Goal: Information Seeking & Learning: Find contact information

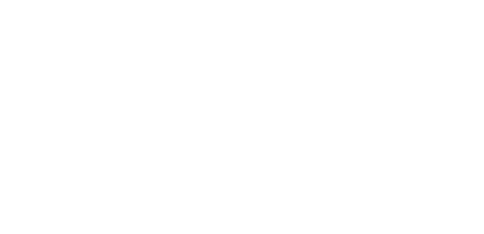
drag, startPoint x: 153, startPoint y: 54, endPoint x: 152, endPoint y: 49, distance: 4.6
click at [153, 0] on html at bounding box center [242, 0] width 484 height 0
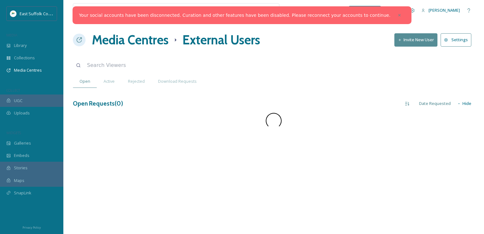
click at [394, 14] on div at bounding box center [399, 15] width 11 height 11
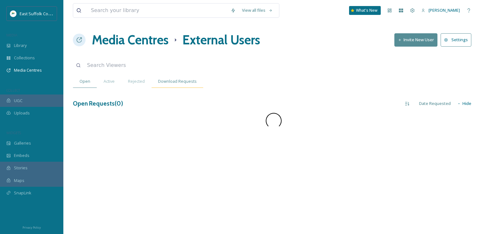
click at [173, 83] on span "Download Requests" at bounding box center [177, 81] width 39 height 6
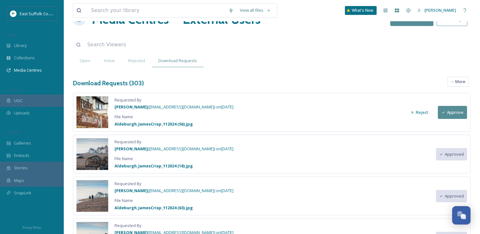
scroll to position [32, 0]
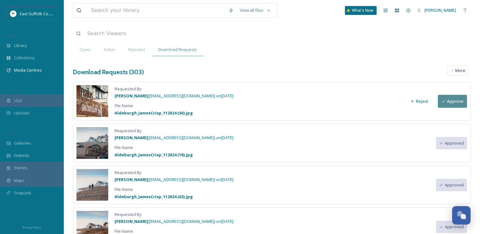
drag, startPoint x: 247, startPoint y: 97, endPoint x: 262, endPoint y: 98, distance: 14.9
click at [262, 98] on div "Requested By [PERSON_NAME] ( [EMAIL_ADDRESS][DOMAIN_NAME] ) on [DATE] File Name…" at bounding box center [271, 101] width 397 height 39
drag, startPoint x: 262, startPoint y: 98, endPoint x: 258, endPoint y: 115, distance: 17.5
click at [258, 114] on div "Requested By [PERSON_NAME] ( [EMAIL_ADDRESS][DOMAIN_NAME] ) on [DATE] File Name…" at bounding box center [271, 101] width 397 height 39
drag, startPoint x: 141, startPoint y: 138, endPoint x: 219, endPoint y: 136, distance: 78.7
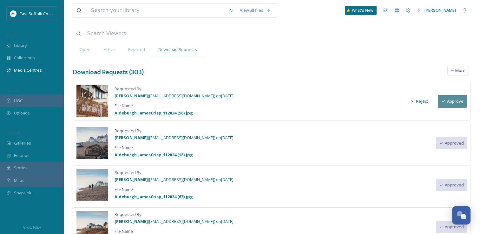
click at [219, 136] on span "[PERSON_NAME] ( [EMAIL_ADDRESS][DOMAIN_NAME] ) on [DATE]" at bounding box center [173, 138] width 119 height 6
copy span "[EMAIL_ADDRESS][DOMAIN_NAME]"
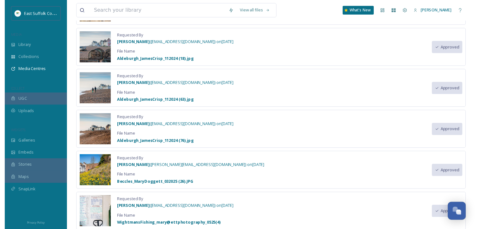
scroll to position [0, 0]
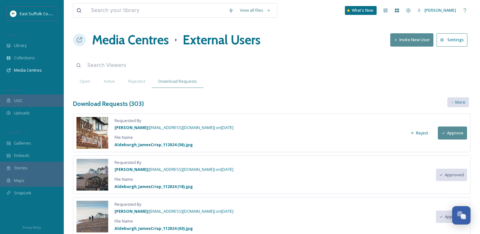
click at [452, 101] on icon at bounding box center [452, 102] width 3 height 3
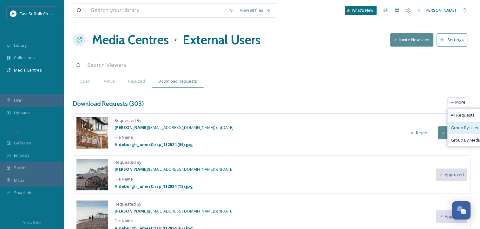
click at [461, 129] on span "Group By User" at bounding box center [465, 128] width 28 height 6
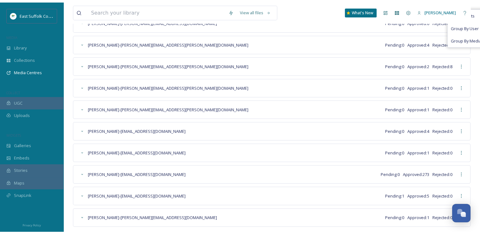
scroll to position [114, 0]
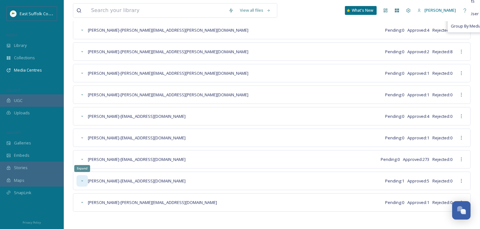
click at [80, 181] on div "Expand" at bounding box center [81, 180] width 11 height 11
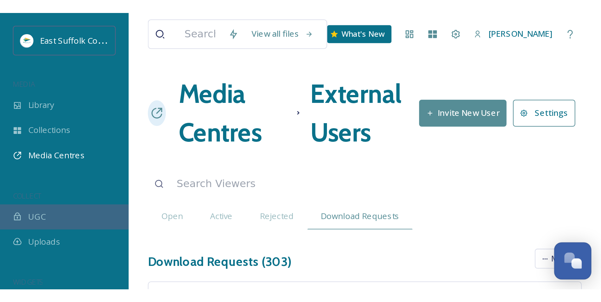
scroll to position [2418, 0]
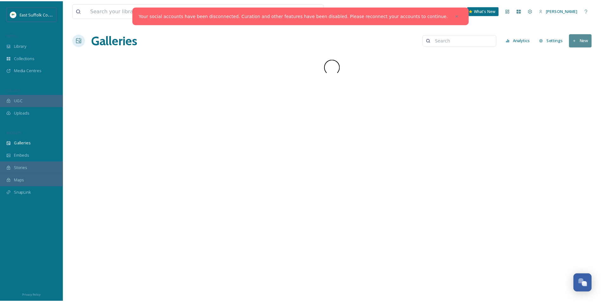
scroll to position [2418, 0]
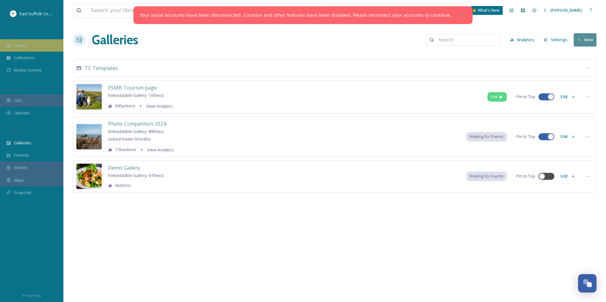
click at [23, 41] on div "Library" at bounding box center [31, 45] width 63 height 12
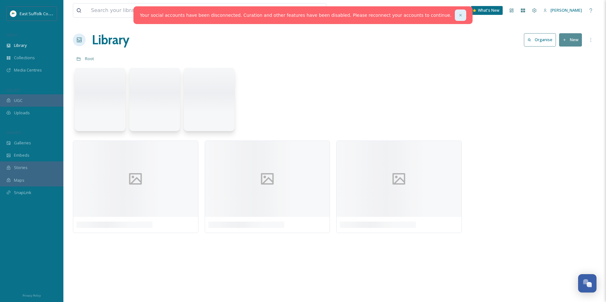
click at [455, 20] on div at bounding box center [460, 15] width 11 height 11
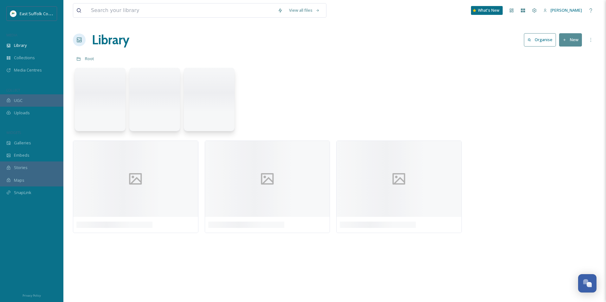
click at [439, 15] on div "View all files What's New Jake Snell" at bounding box center [335, 10] width 524 height 21
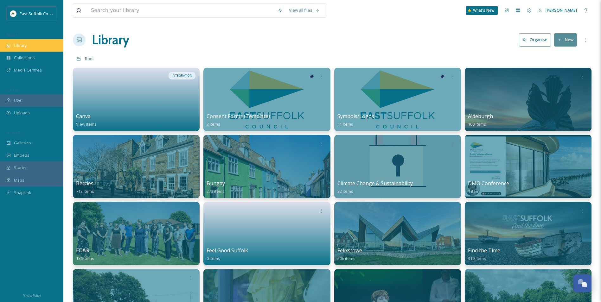
click at [38, 42] on div "Library" at bounding box center [31, 45] width 63 height 12
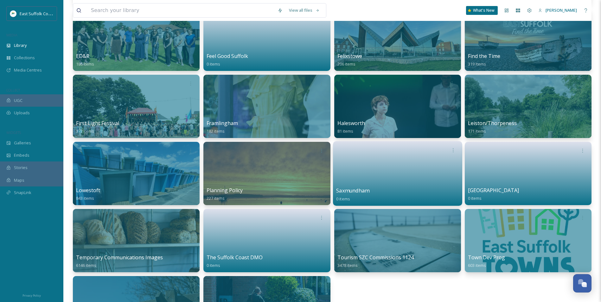
scroll to position [159, 0]
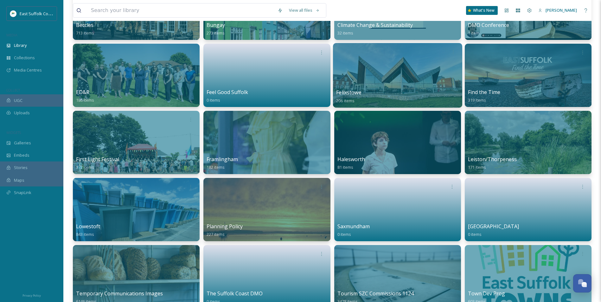
click at [397, 73] on div at bounding box center [397, 75] width 129 height 65
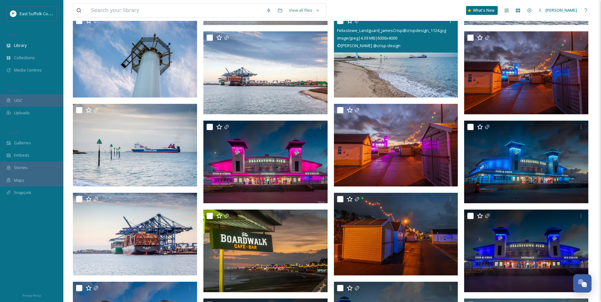
scroll to position [571, 0]
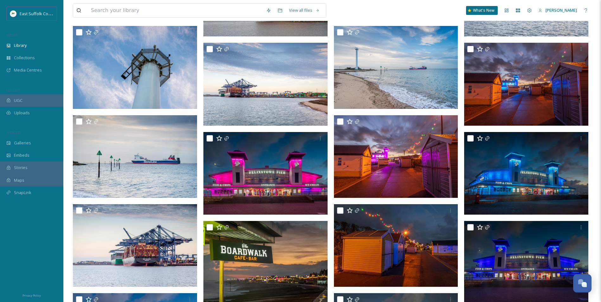
drag, startPoint x: 330, startPoint y: 74, endPoint x: 331, endPoint y: 70, distance: 3.9
